Goal: Information Seeking & Learning: Compare options

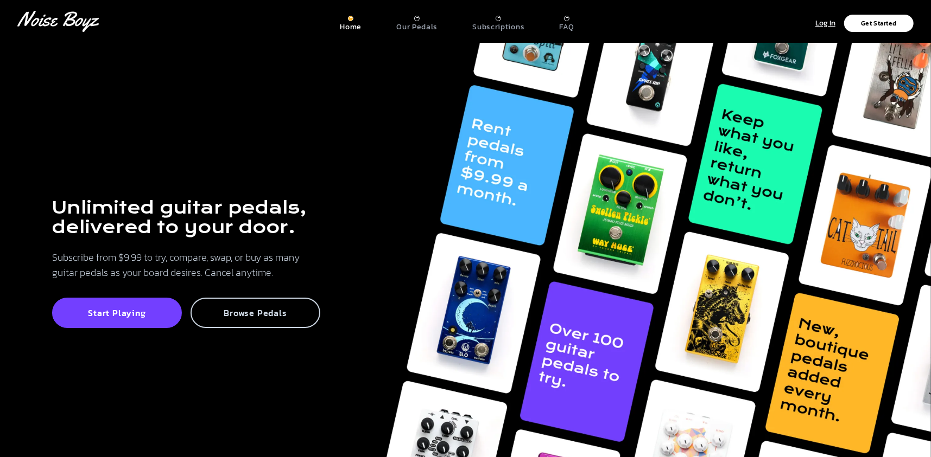
click at [298, 304] on div "Browse Pedals" at bounding box center [255, 313] width 130 height 30
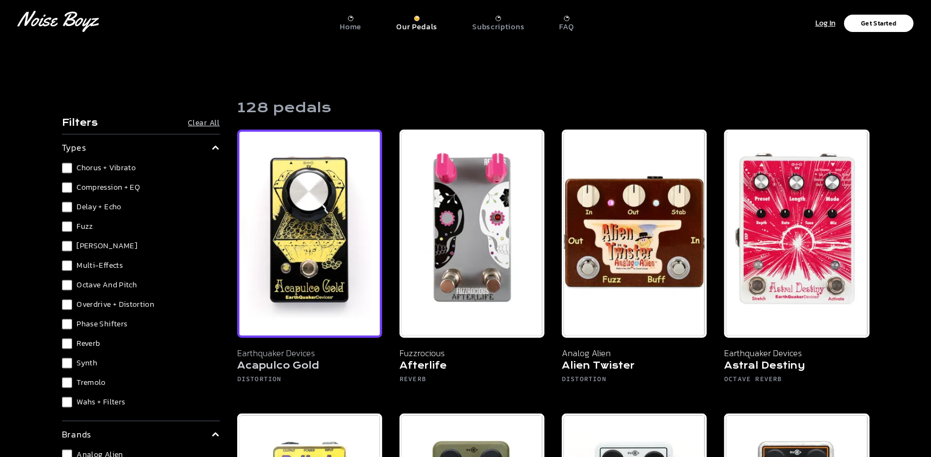
scroll to position [109, 0]
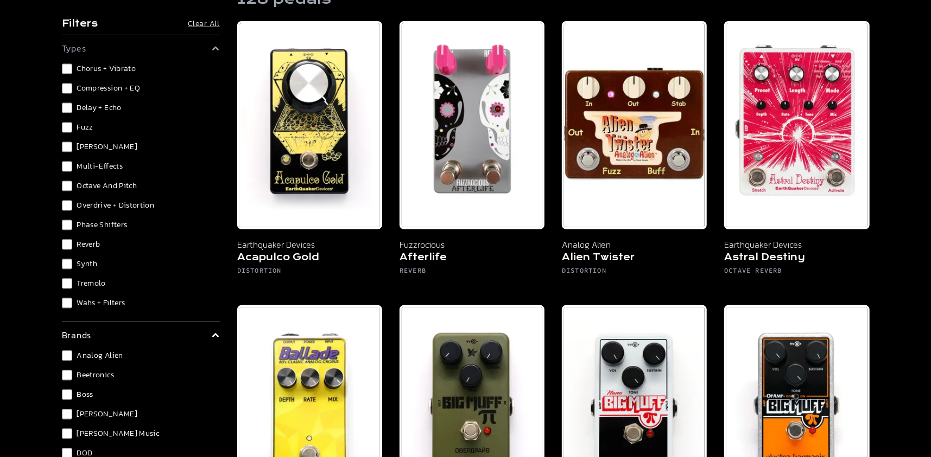
click at [93, 66] on span "Chorus + Vibrato" at bounding box center [106, 68] width 59 height 11
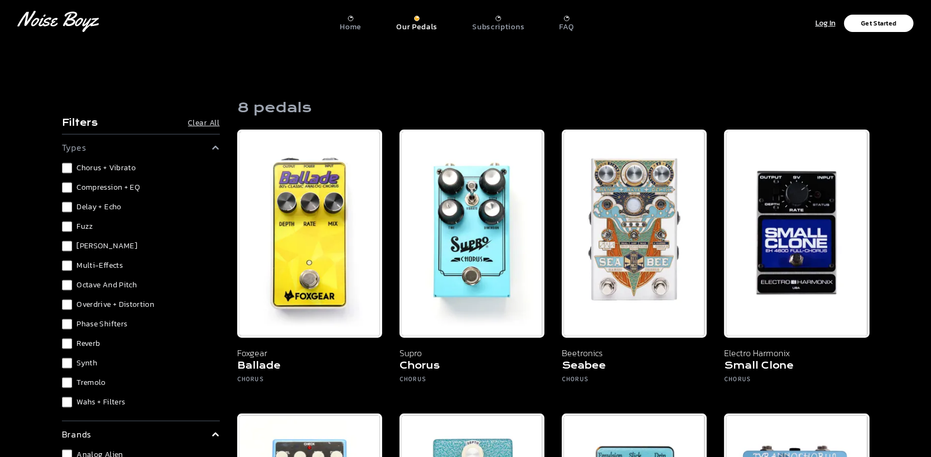
click at [100, 171] on span "Chorus + Vibrato" at bounding box center [106, 168] width 59 height 11
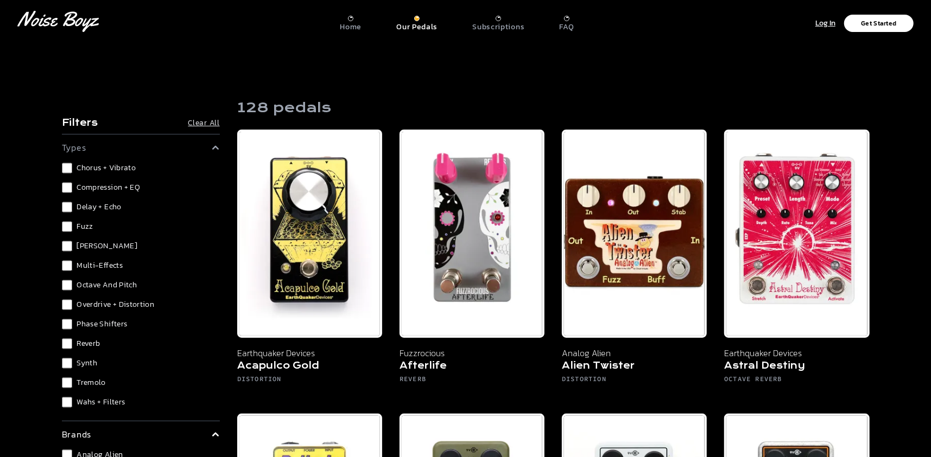
click at [101, 186] on span "Compression + EQ" at bounding box center [108, 187] width 63 height 11
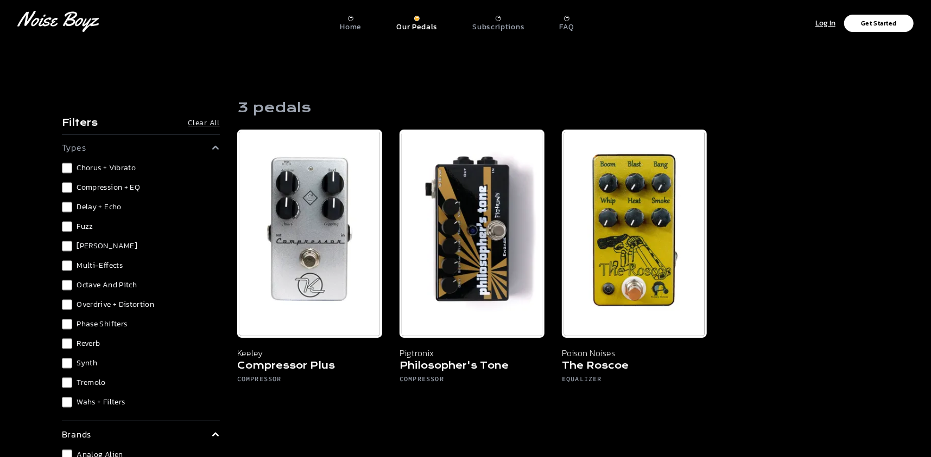
click at [101, 186] on span "Compression + EQ" at bounding box center [108, 187] width 63 height 11
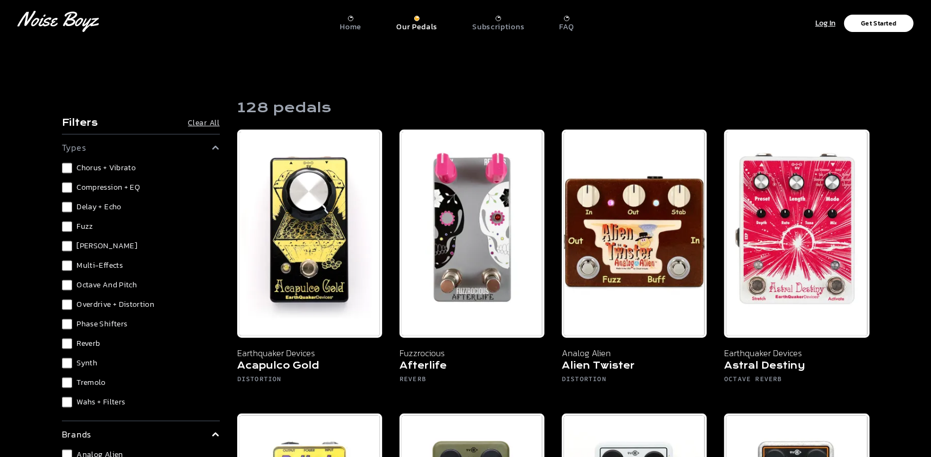
click at [103, 204] on span "Delay + Echo" at bounding box center [99, 207] width 44 height 11
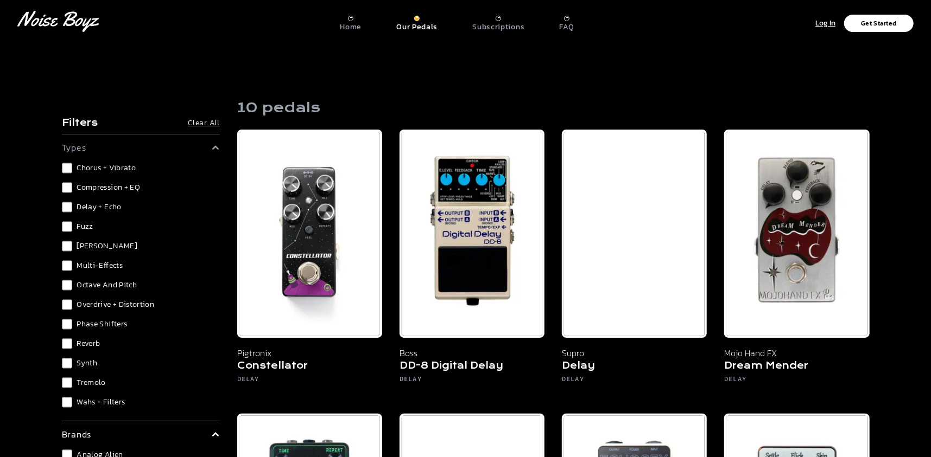
click at [92, 207] on span "Delay + Echo" at bounding box center [99, 207] width 44 height 11
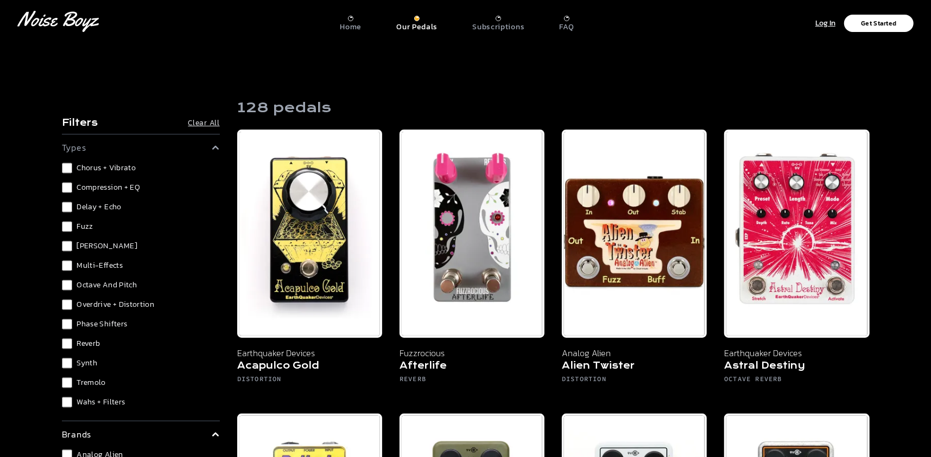
click at [87, 225] on span "Fuzz" at bounding box center [85, 226] width 16 height 11
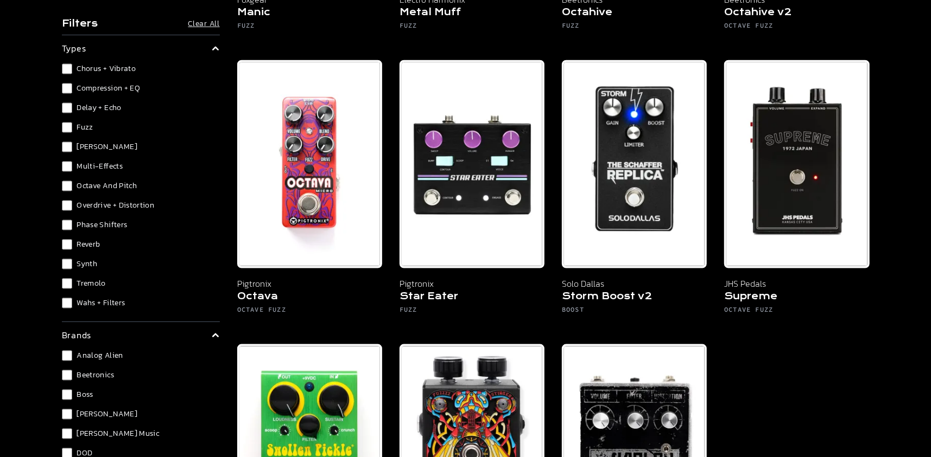
scroll to position [1085, 0]
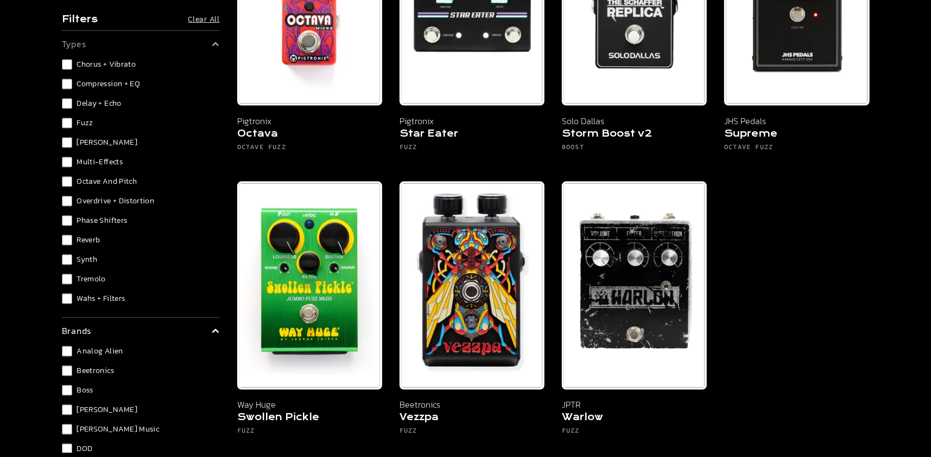
click at [79, 119] on span "Fuzz" at bounding box center [85, 123] width 16 height 11
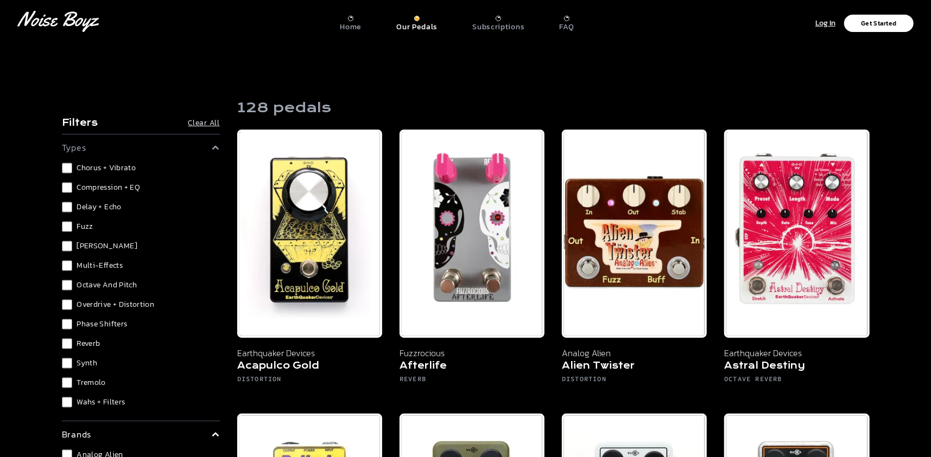
click at [85, 143] on p "types" at bounding box center [74, 147] width 24 height 13
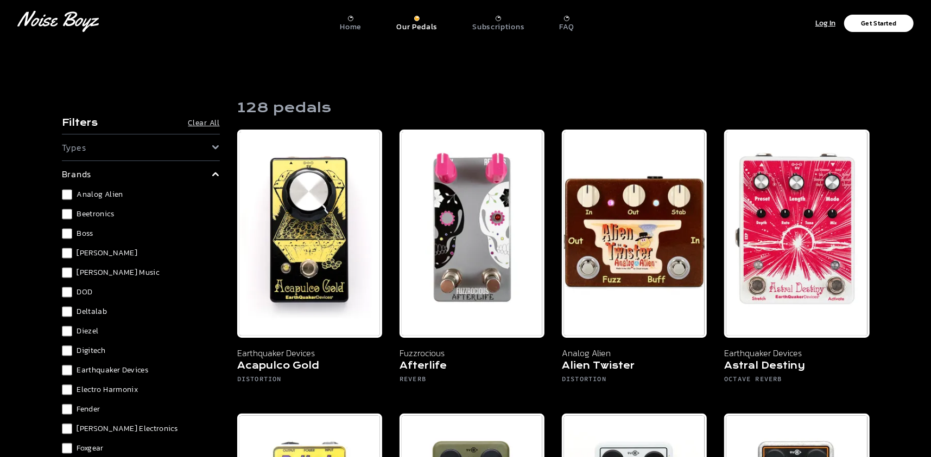
click at [85, 143] on p "types" at bounding box center [74, 147] width 24 height 13
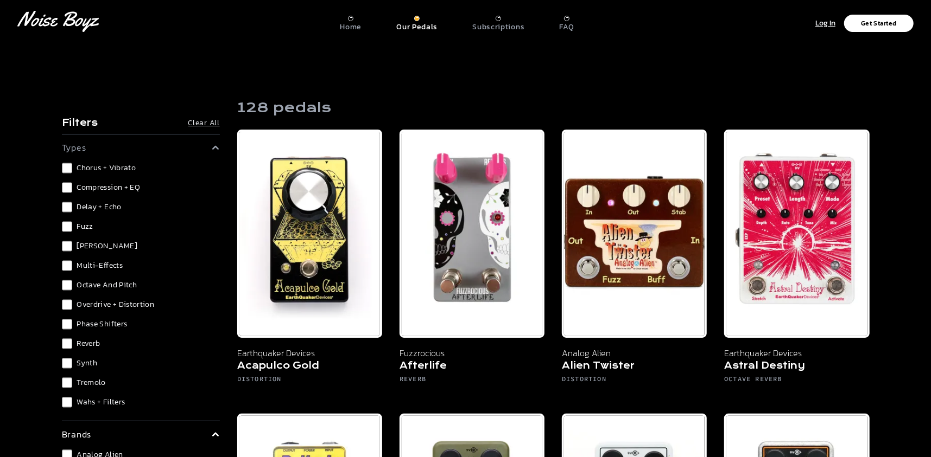
click at [85, 246] on span "[PERSON_NAME]" at bounding box center [107, 246] width 61 height 11
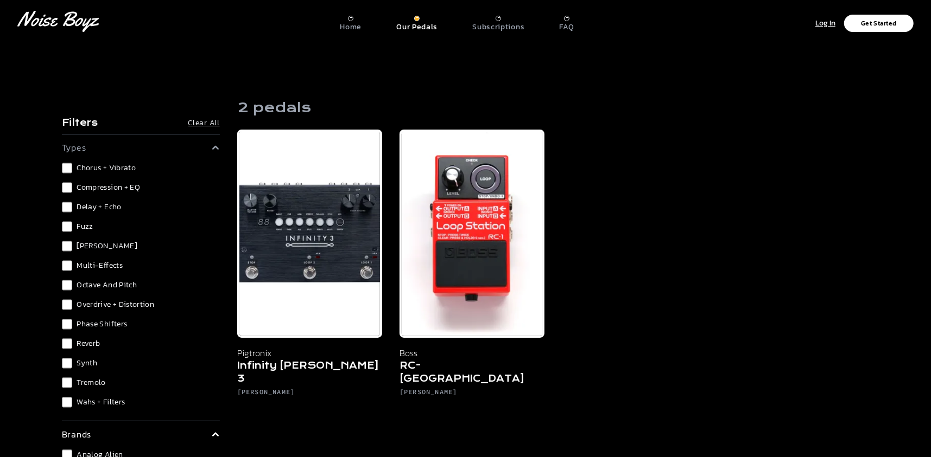
click at [85, 246] on span "[PERSON_NAME]" at bounding box center [107, 246] width 61 height 11
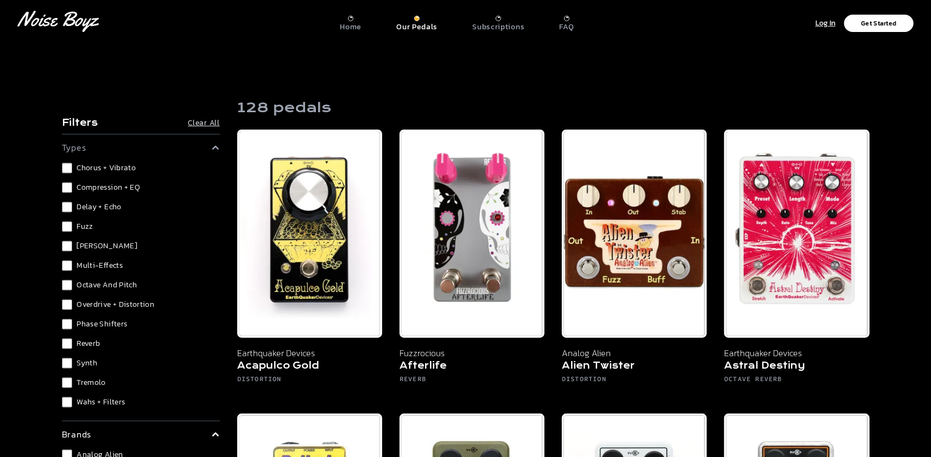
click at [85, 269] on span "Multi-Effects" at bounding box center [100, 265] width 46 height 11
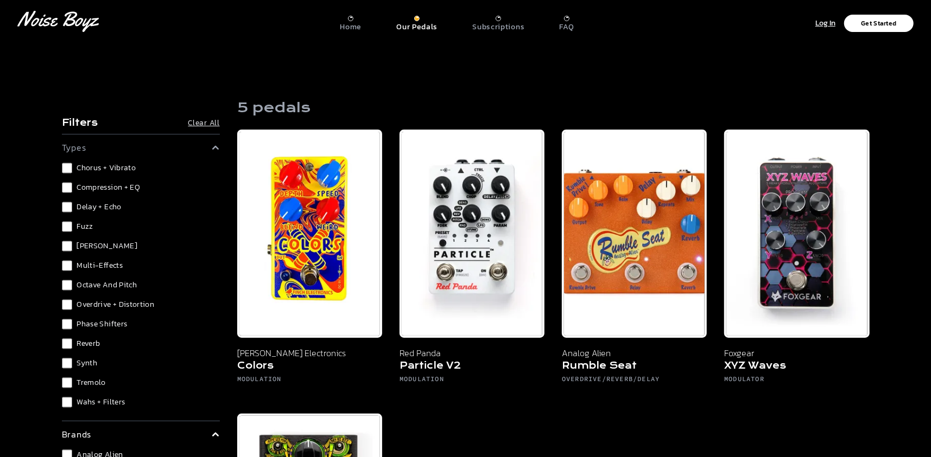
click at [82, 269] on span "Multi-Effects" at bounding box center [100, 265] width 46 height 11
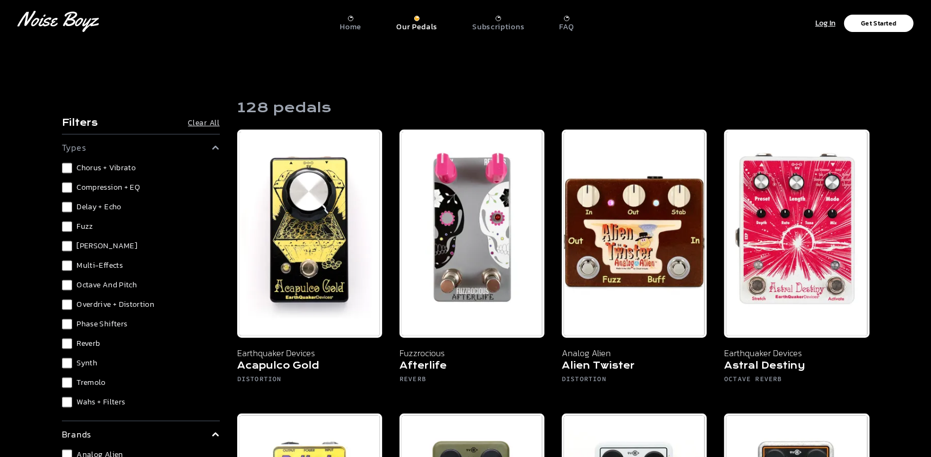
click at [86, 283] on span "Octave and Pitch" at bounding box center [107, 285] width 60 height 11
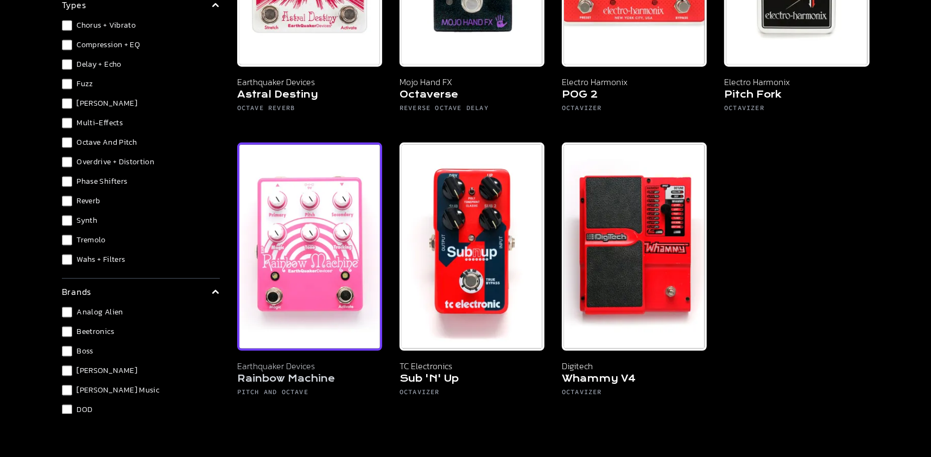
scroll to position [163, 0]
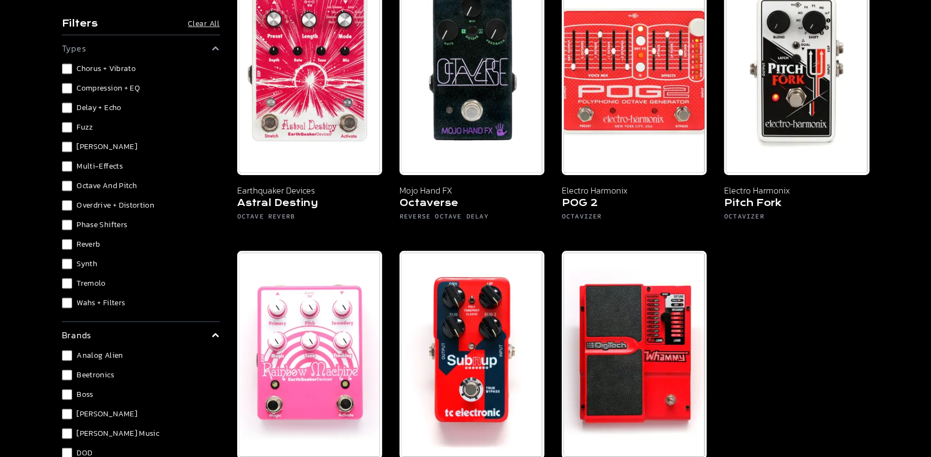
click at [98, 187] on span "Octave and Pitch" at bounding box center [107, 186] width 60 height 11
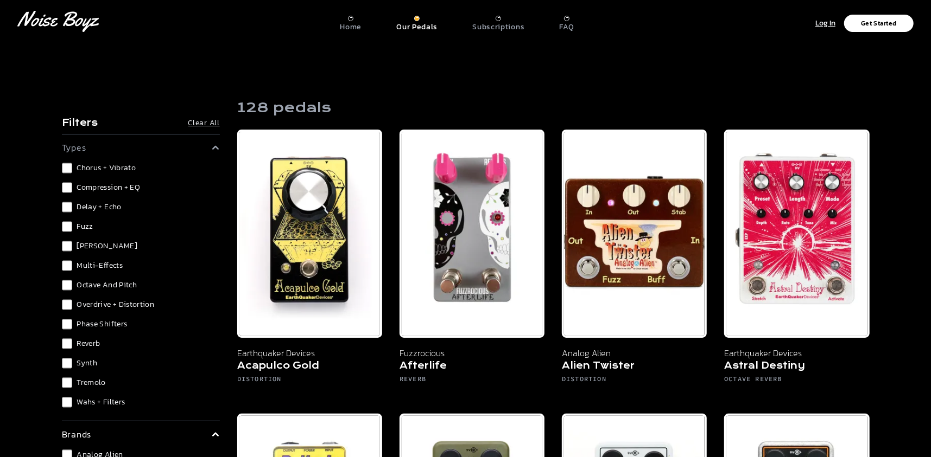
click at [102, 205] on span "Delay + Echo" at bounding box center [99, 207] width 44 height 11
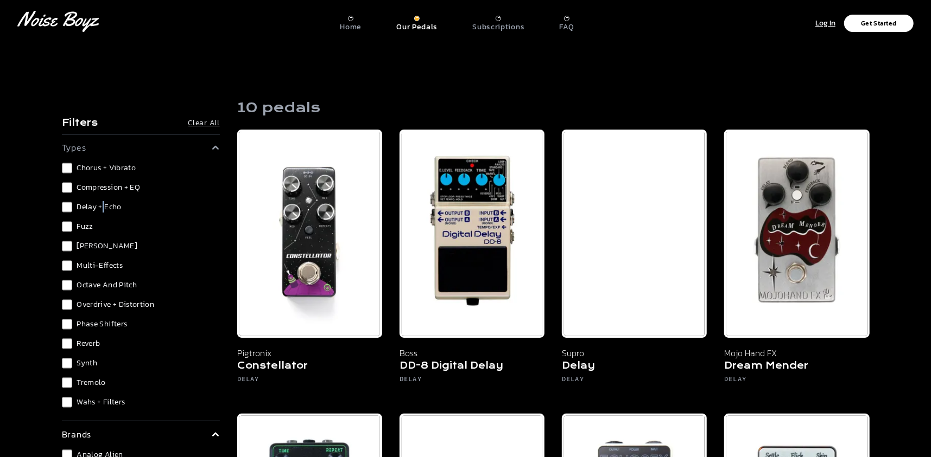
click at [102, 205] on span "Delay + Echo" at bounding box center [99, 207] width 44 height 11
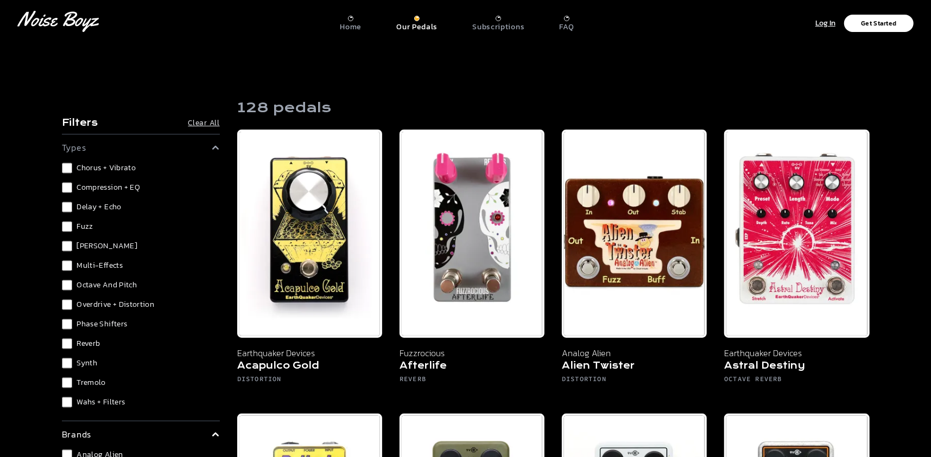
click at [108, 303] on span "Overdrive + Distortion" at bounding box center [116, 305] width 78 height 11
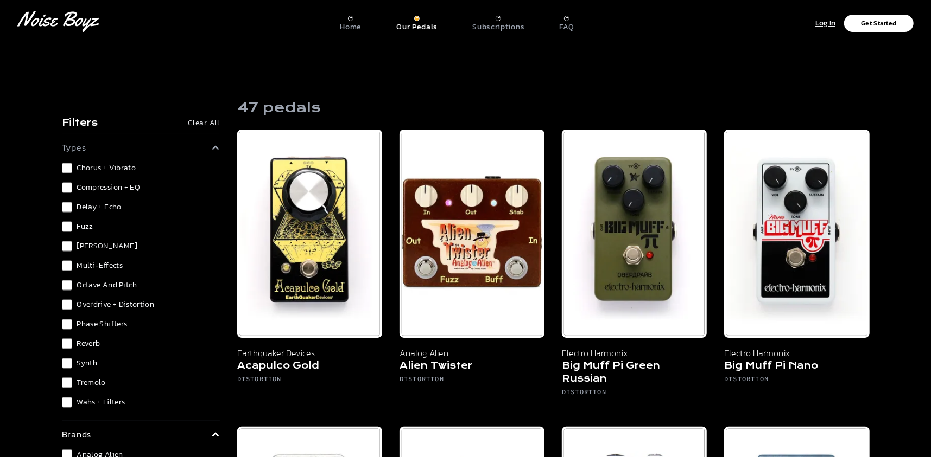
click at [136, 303] on span "Overdrive + Distortion" at bounding box center [116, 305] width 78 height 11
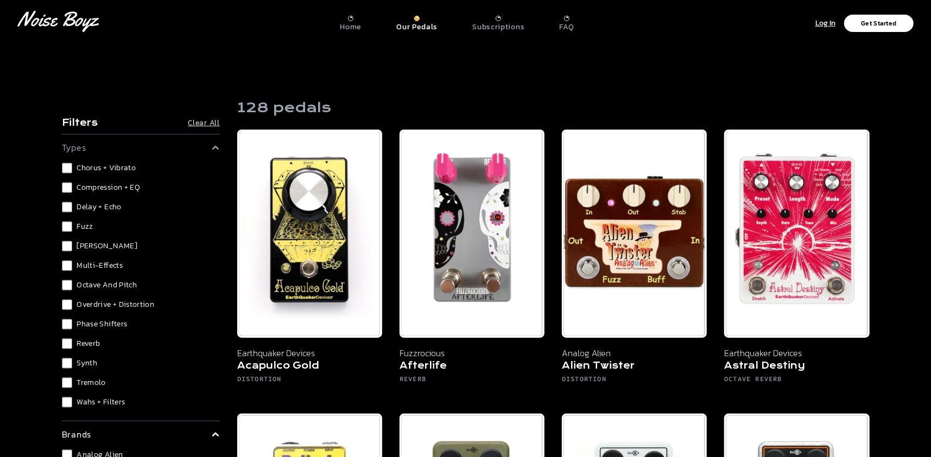
click at [135, 303] on span "Overdrive + Distortion" at bounding box center [116, 305] width 78 height 11
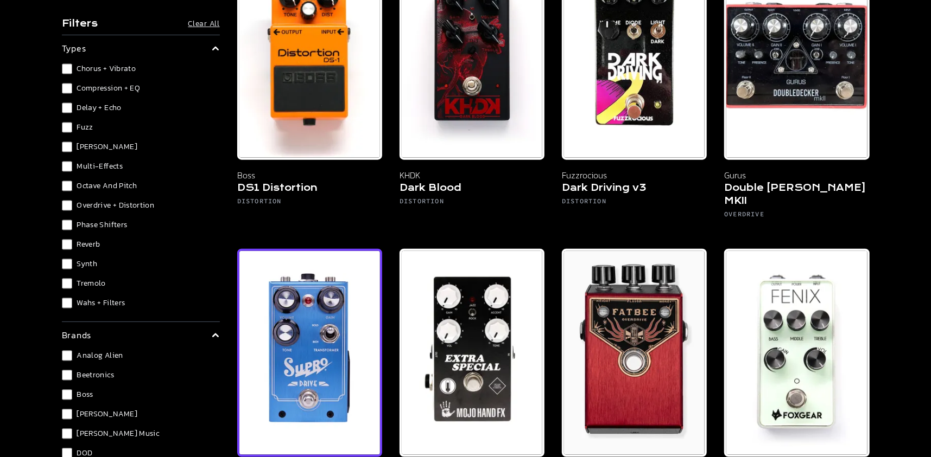
scroll to position [1031, 0]
